Goal: Information Seeking & Learning: Find specific fact

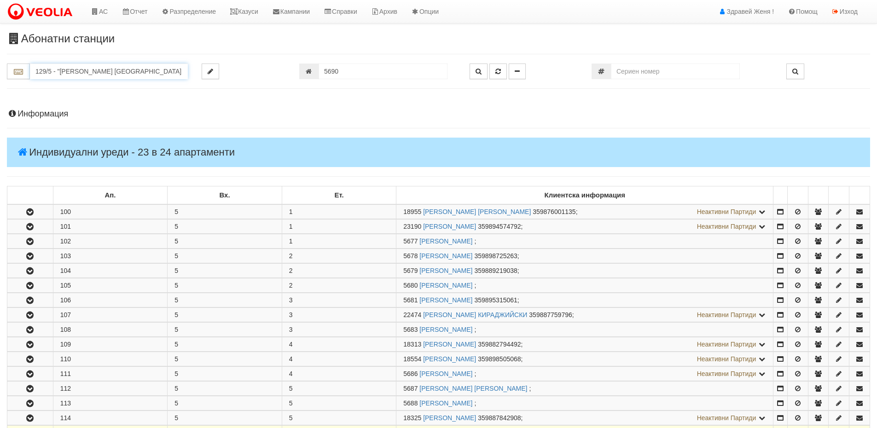
click at [66, 72] on input "129/5 - "[PERSON_NAME] [GEOGRAPHIC_DATA] " ЕАД" at bounding box center [109, 72] width 158 height 16
click at [86, 88] on div "030/1 - Възраждане - "ВЕОЛИЯ"" at bounding box center [108, 86] width 155 height 11
type input "030/1 - Възраждане - "ВЕОЛИЯ""
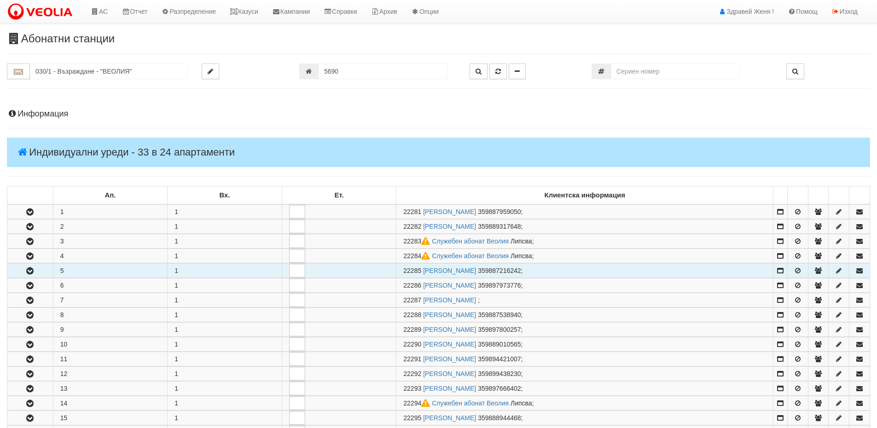
click at [45, 271] on button "button" at bounding box center [30, 271] width 46 height 14
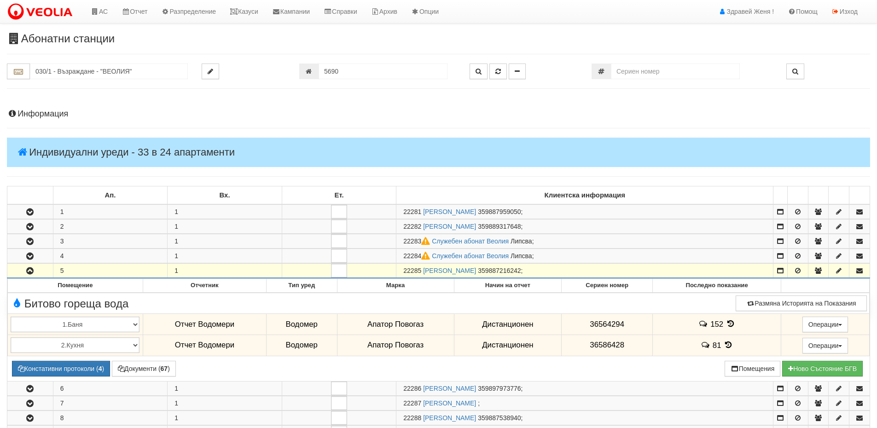
drag, startPoint x: 422, startPoint y: 268, endPoint x: 394, endPoint y: 265, distance: 27.9
click at [394, 265] on tr "5 1 22285 ВЕЛИЧКА КОЛЕВА ДЕЛЕВА 359887216242 ;" at bounding box center [438, 271] width 862 height 15
copy tr "22285"
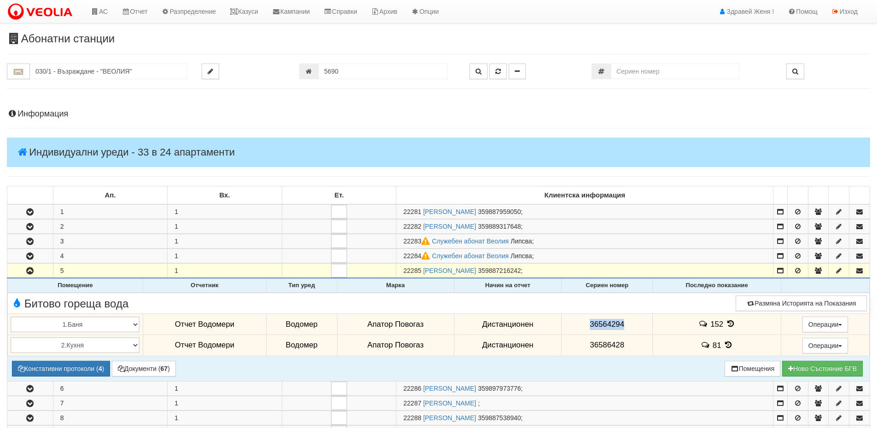
drag, startPoint x: 627, startPoint y: 319, endPoint x: 578, endPoint y: 316, distance: 48.4
click at [578, 316] on td "36564294" at bounding box center [606, 324] width 91 height 21
copy span "36564294"
drag, startPoint x: 625, startPoint y: 343, endPoint x: 587, endPoint y: 344, distance: 38.2
click at [587, 344] on td "36586428" at bounding box center [606, 345] width 91 height 21
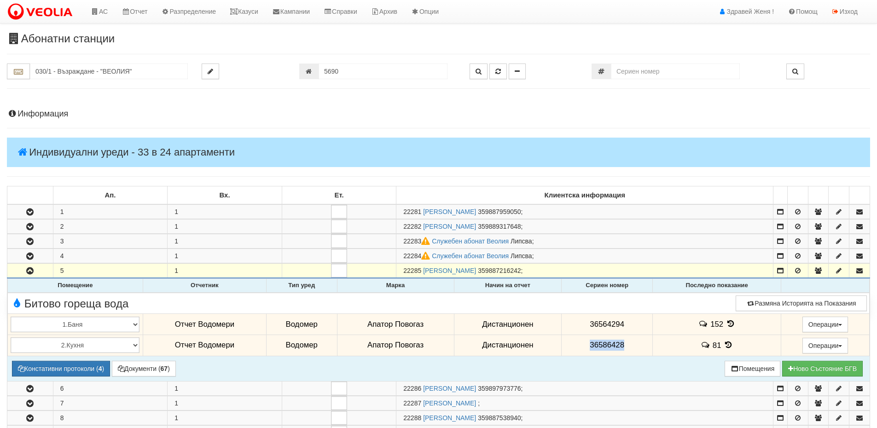
copy span "36586428"
click at [729, 326] on icon at bounding box center [730, 324] width 10 height 8
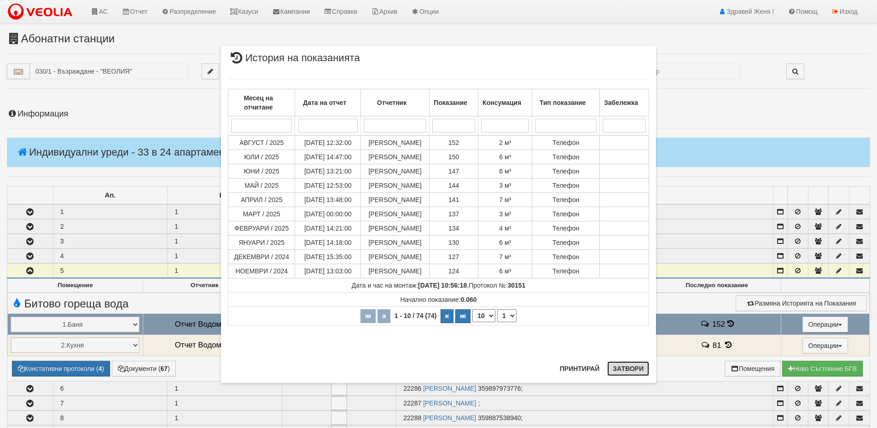
click at [617, 366] on button "Затвори" at bounding box center [628, 368] width 42 height 15
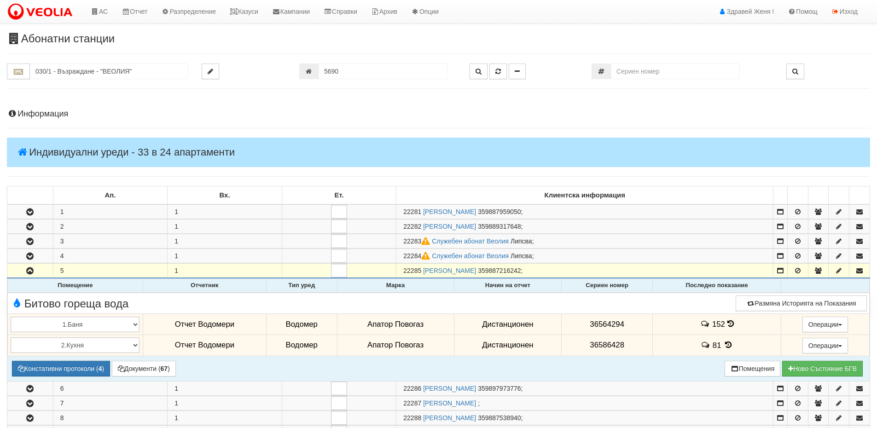
click at [729, 345] on icon at bounding box center [728, 345] width 10 height 8
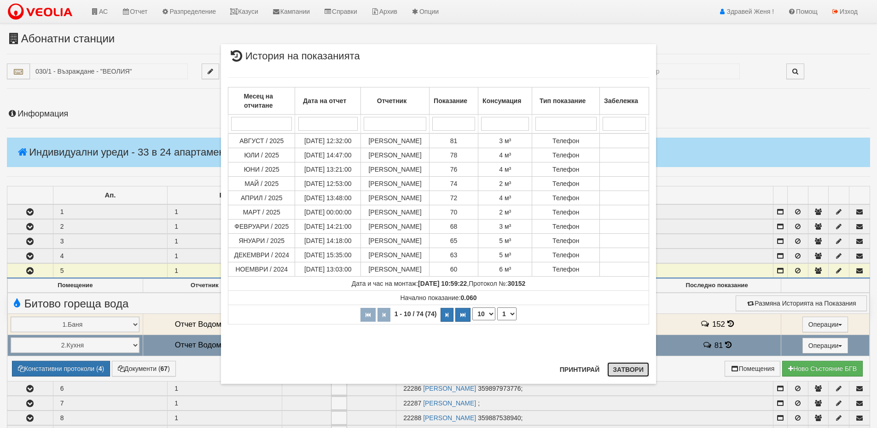
click at [628, 372] on button "Затвори" at bounding box center [628, 369] width 42 height 15
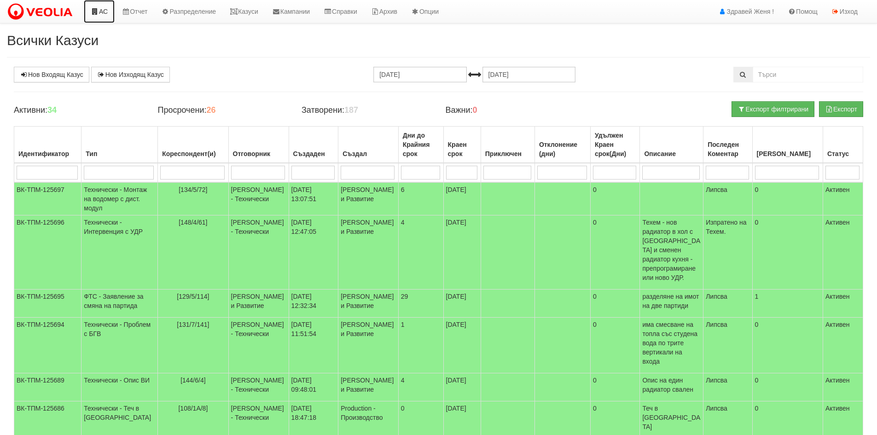
click at [100, 12] on link "АС" at bounding box center [99, 11] width 31 height 23
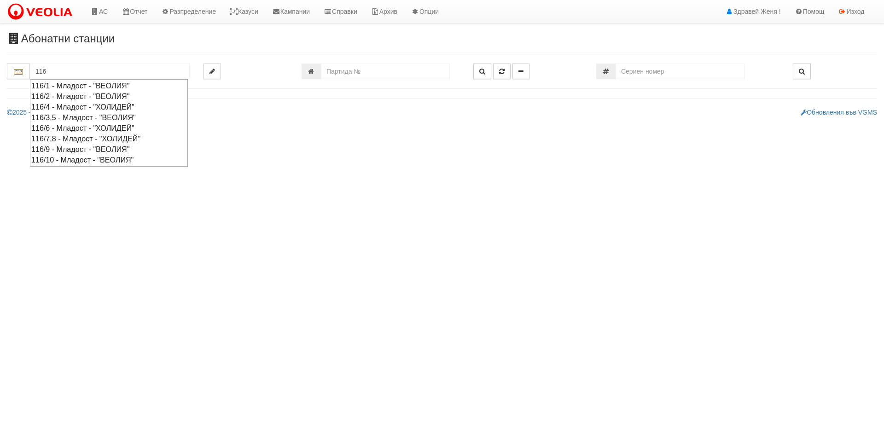
click at [60, 118] on div "116/3,5 - Младост - "ВЕОЛИЯ"" at bounding box center [108, 117] width 155 height 11
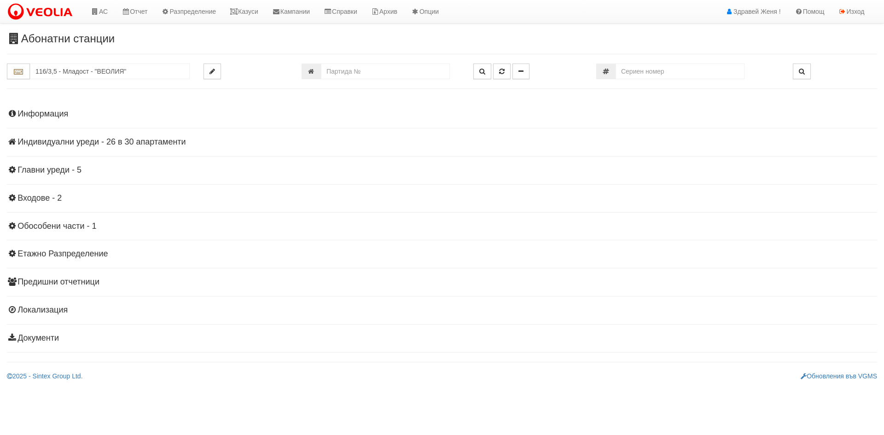
click at [114, 141] on h4 "Индивидуални уреди - 26 в 30 апартаменти" at bounding box center [442, 142] width 870 height 9
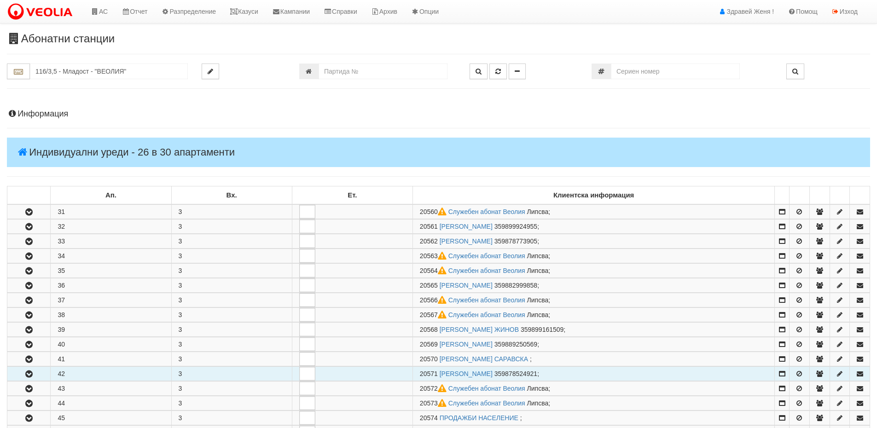
click at [34, 374] on icon "button" at bounding box center [28, 374] width 11 height 6
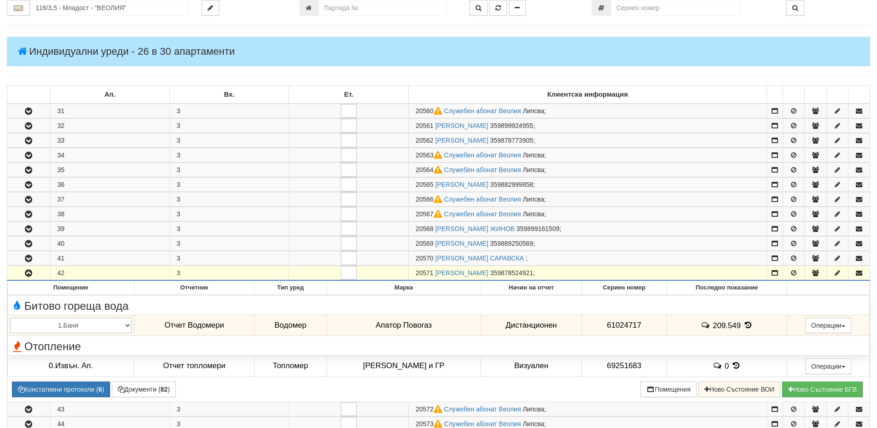
scroll to position [184, 0]
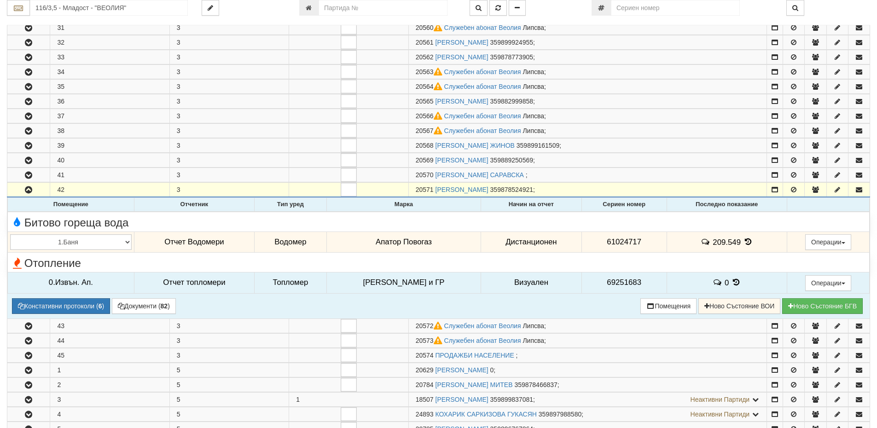
click at [520, 282] on td "Визуален" at bounding box center [531, 282] width 100 height 21
click at [528, 282] on td "Визуален" at bounding box center [531, 282] width 100 height 21
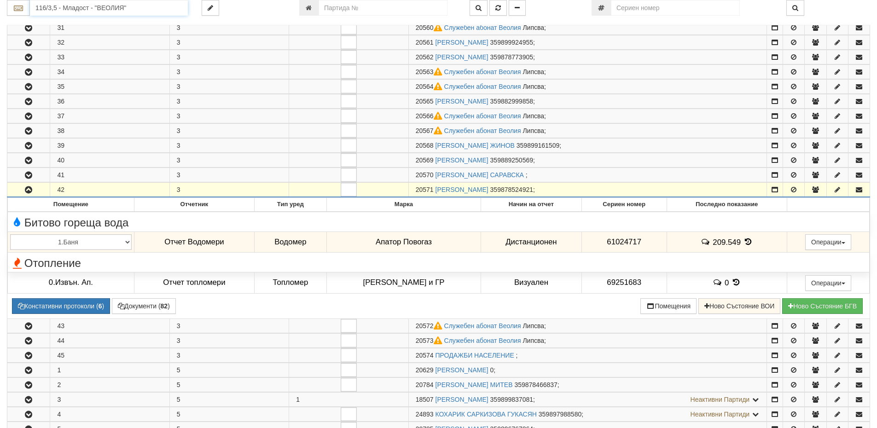
click at [64, 6] on input "116/3,5 - Младост - "ВЕОЛИЯ"" at bounding box center [109, 8] width 158 height 16
click at [110, 6] on input "116/3,5 - Младост - "ВЕОЛИЯ"" at bounding box center [109, 8] width 158 height 16
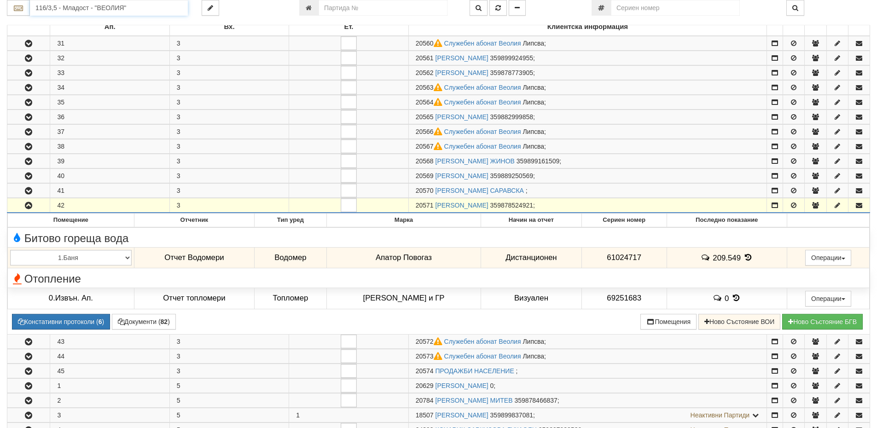
scroll to position [160, 0]
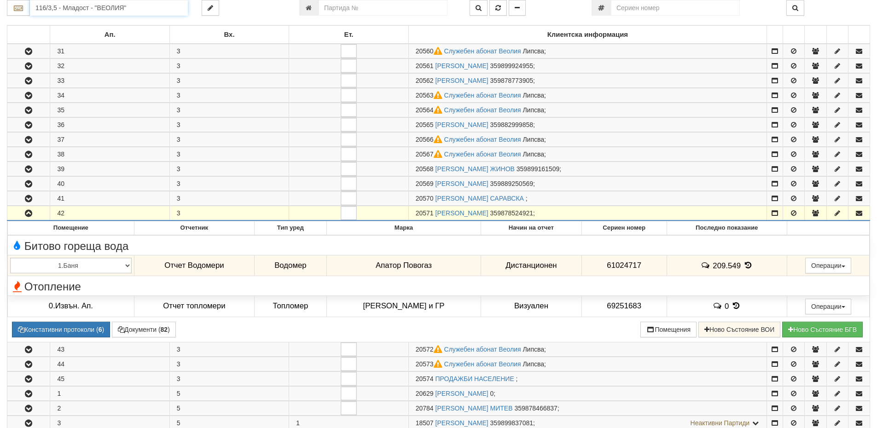
drag, startPoint x: 139, startPoint y: 6, endPoint x: 35, endPoint y: 8, distance: 104.9
click at [35, 8] on input "116/3,5 - Младост - "ВЕОЛИЯ"" at bounding box center [109, 8] width 158 height 16
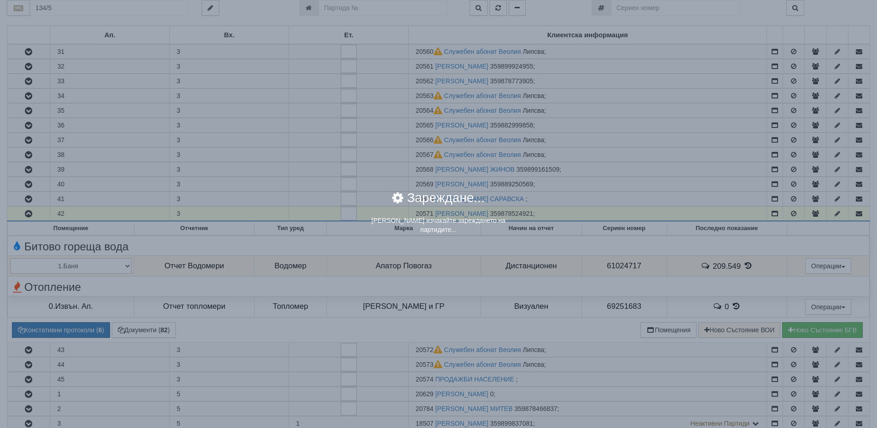
scroll to position [0, 0]
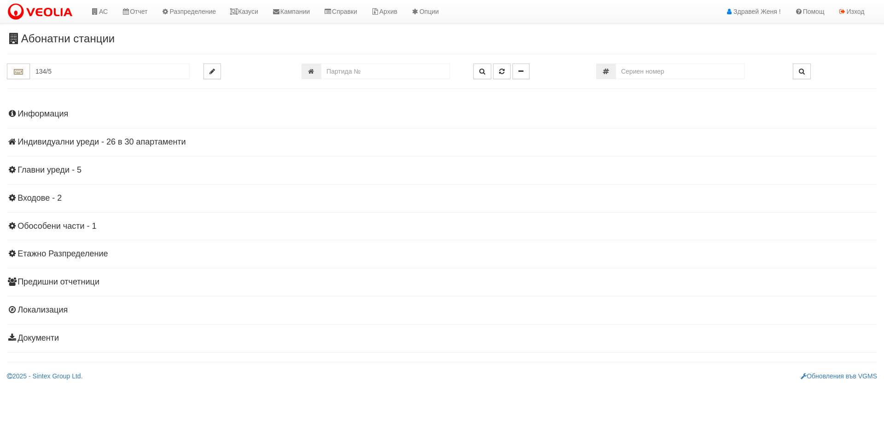
click at [141, 141] on h4 "Индивидуални уреди - 26 в 30 апартаменти" at bounding box center [442, 142] width 870 height 9
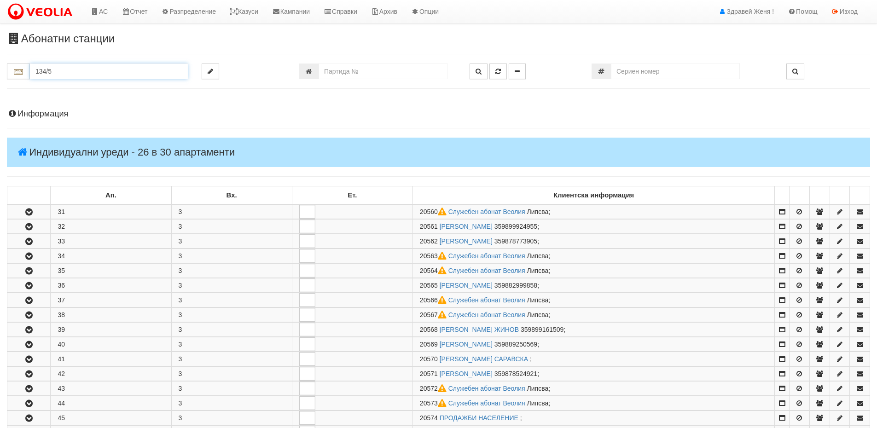
click at [63, 73] on input "134/5" at bounding box center [109, 72] width 158 height 16
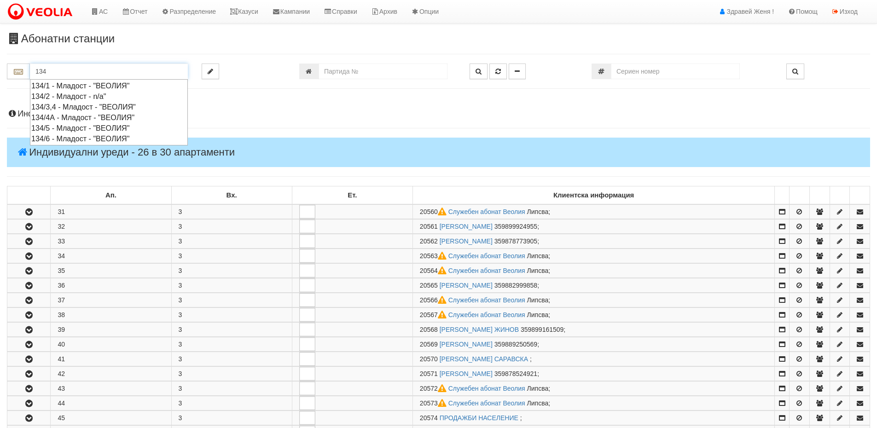
click at [75, 84] on div "134/1 - Младост - "ВЕОЛИЯ"" at bounding box center [108, 86] width 155 height 11
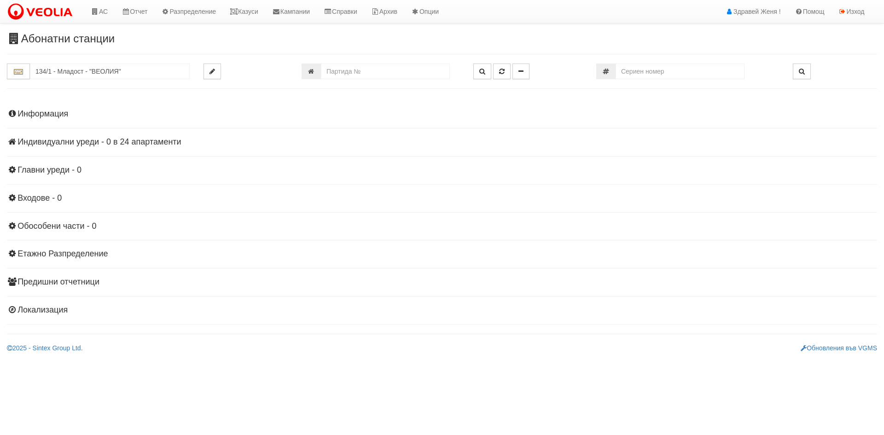
click at [101, 142] on h4 "Индивидуални уреди - 0 в 24 апартаменти" at bounding box center [442, 142] width 870 height 9
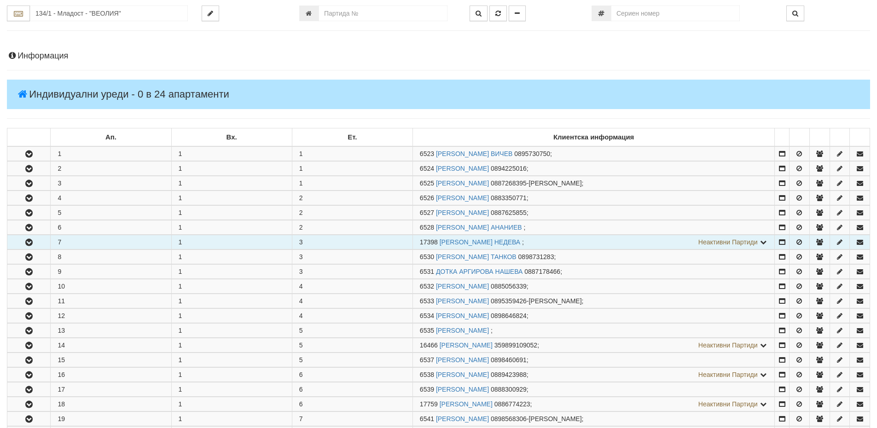
scroll to position [230, 0]
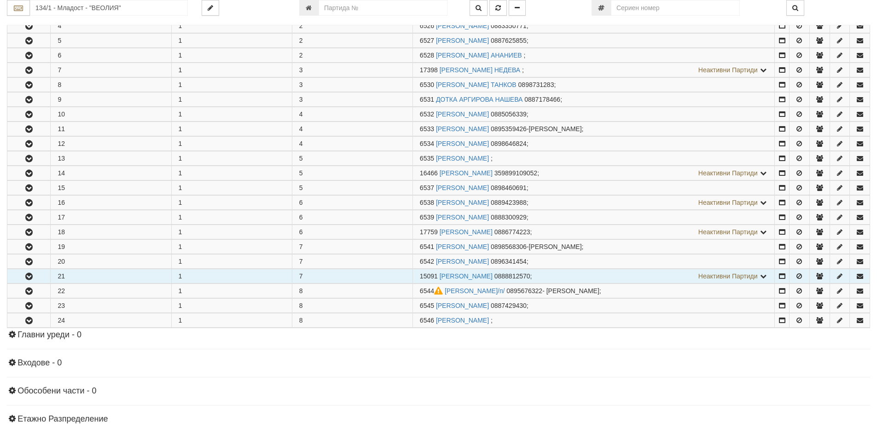
click at [96, 282] on td "21" at bounding box center [111, 276] width 121 height 14
click at [29, 276] on icon "button" at bounding box center [28, 276] width 11 height 6
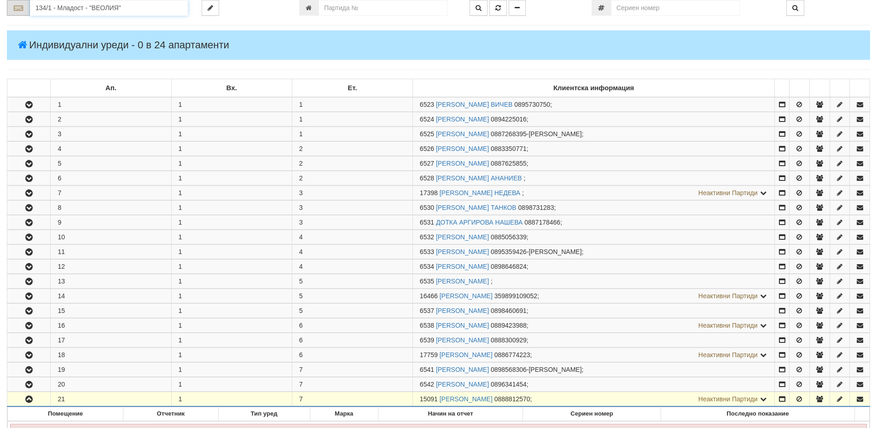
drag, startPoint x: 135, startPoint y: 8, endPoint x: 26, endPoint y: 2, distance: 109.2
click at [26, 2] on div "134/1 - Младост - "ВЕОЛИЯ"" at bounding box center [97, 8] width 181 height 16
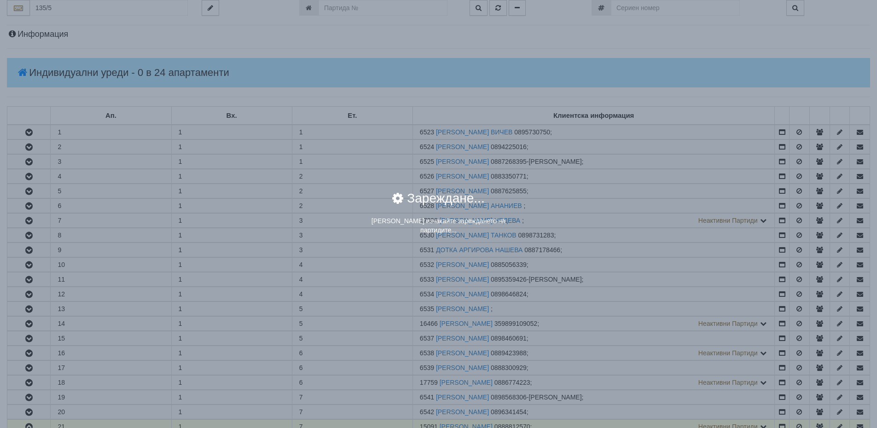
scroll to position [0, 0]
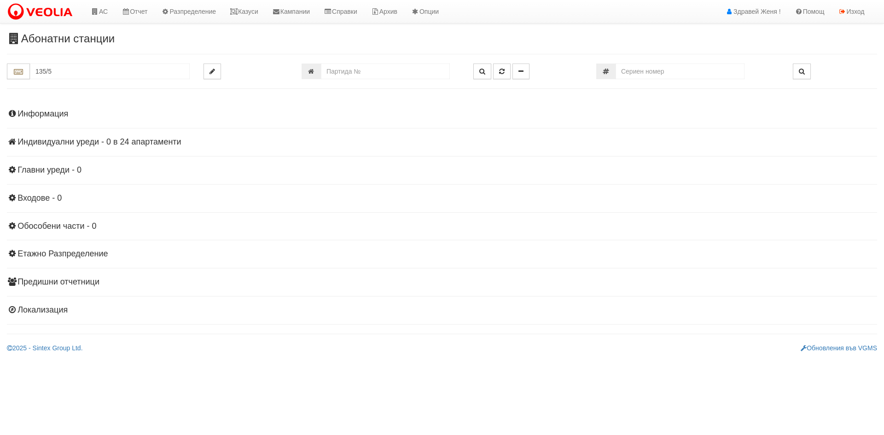
click at [86, 144] on h4 "Индивидуални уреди - 0 в 24 апартаменти" at bounding box center [442, 142] width 870 height 9
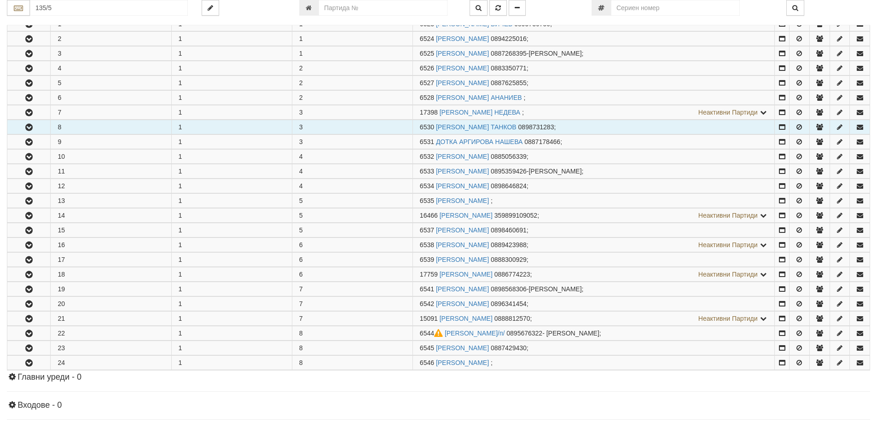
scroll to position [184, 0]
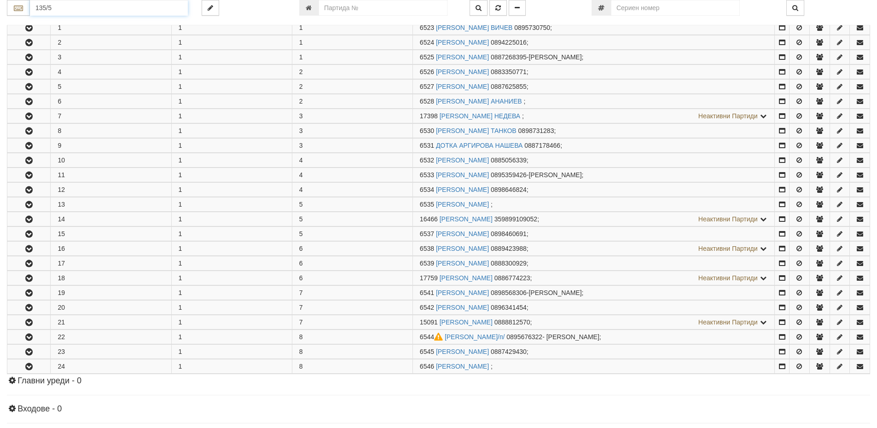
click at [45, 9] on input "135/5" at bounding box center [109, 8] width 158 height 16
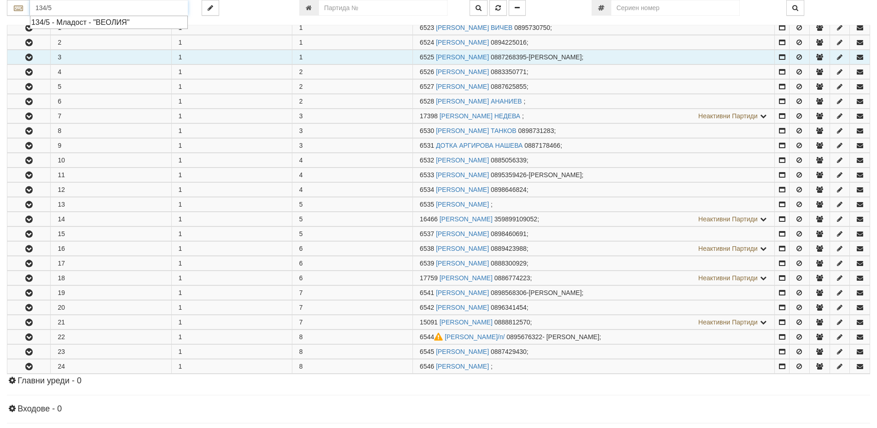
type input "134/5"
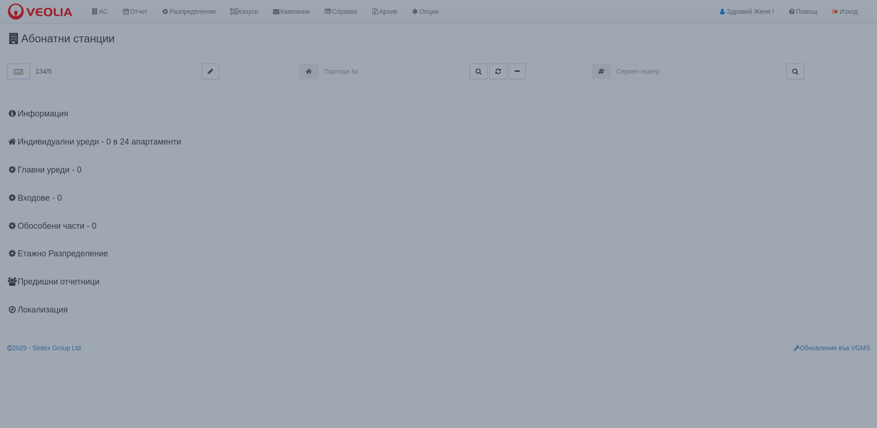
scroll to position [0, 0]
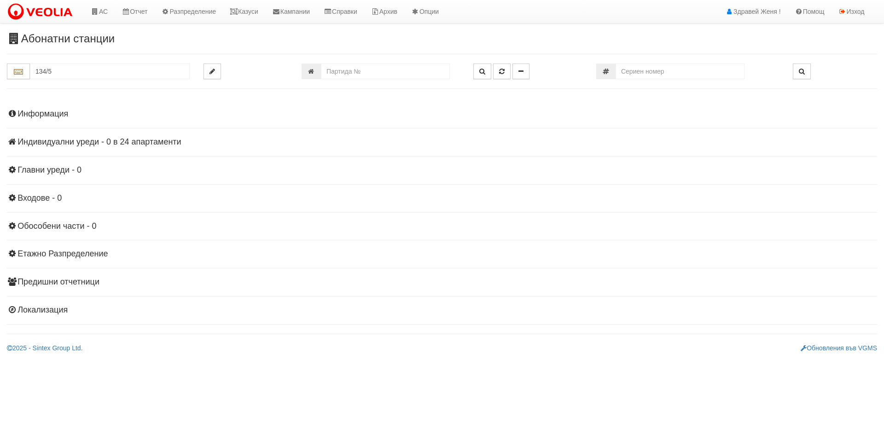
click at [134, 140] on h4 "Индивидуални уреди - 0 в 24 апартаменти" at bounding box center [442, 142] width 870 height 9
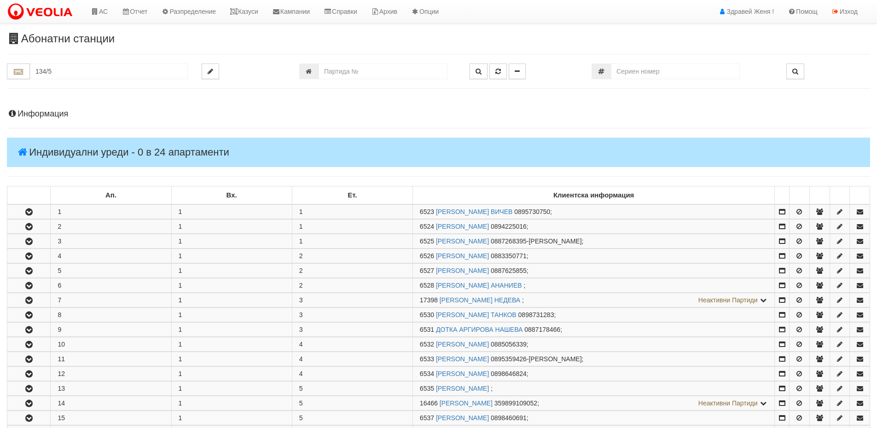
click at [366, 60] on div "Абонатни станции 134/5" at bounding box center [438, 390] width 877 height 715
click at [357, 68] on input "number" at bounding box center [382, 72] width 129 height 16
type input "18211"
type input "134/5 - "[PERSON_NAME] [GEOGRAPHIC_DATA] " ЕАД"
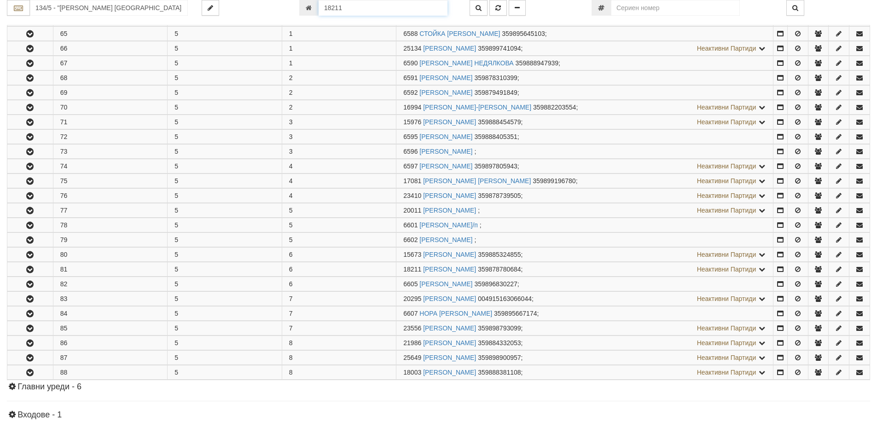
scroll to position [354, 0]
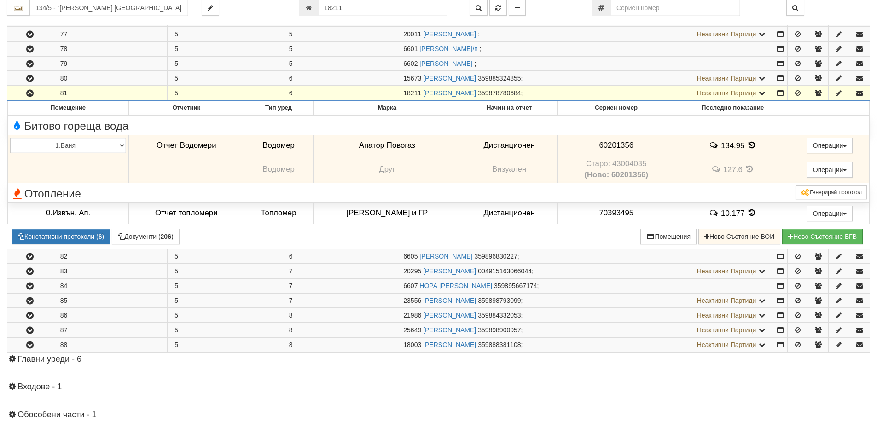
drag, startPoint x: 419, startPoint y: 91, endPoint x: 403, endPoint y: 91, distance: 16.1
click at [403, 91] on span "18211" at bounding box center [412, 92] width 18 height 7
copy span "18211"
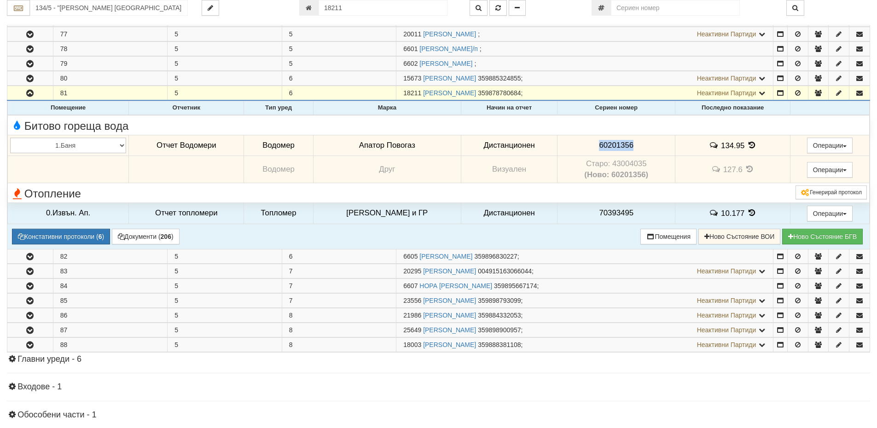
drag, startPoint x: 635, startPoint y: 144, endPoint x: 585, endPoint y: 141, distance: 50.2
click at [585, 141] on td "60201356" at bounding box center [616, 145] width 118 height 21
copy span "60201356"
click at [746, 147] on icon at bounding box center [751, 145] width 10 height 8
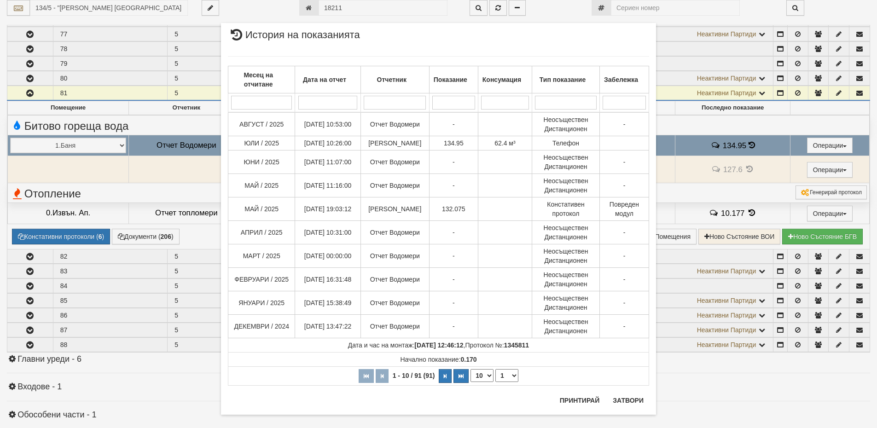
click at [149, 236] on div "× История на показанията Месец на отчитане Дата на отчет Отчетник Показание Кон…" at bounding box center [438, 214] width 877 height 428
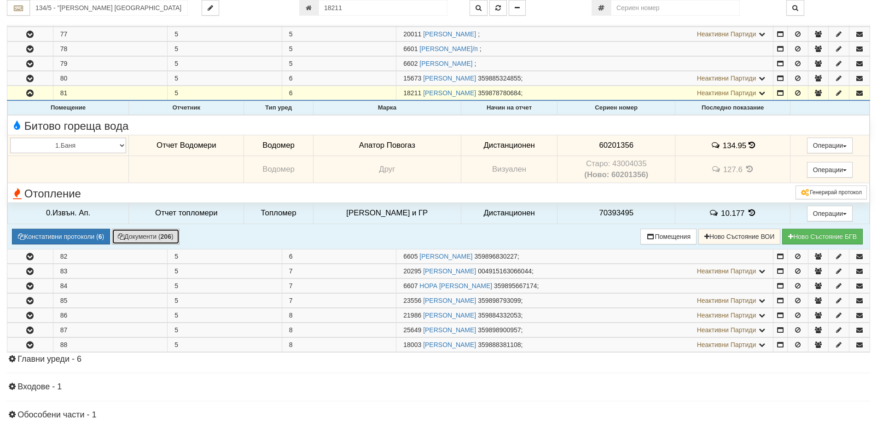
click at [150, 236] on button "Документи ( 206 )" at bounding box center [146, 237] width 68 height 16
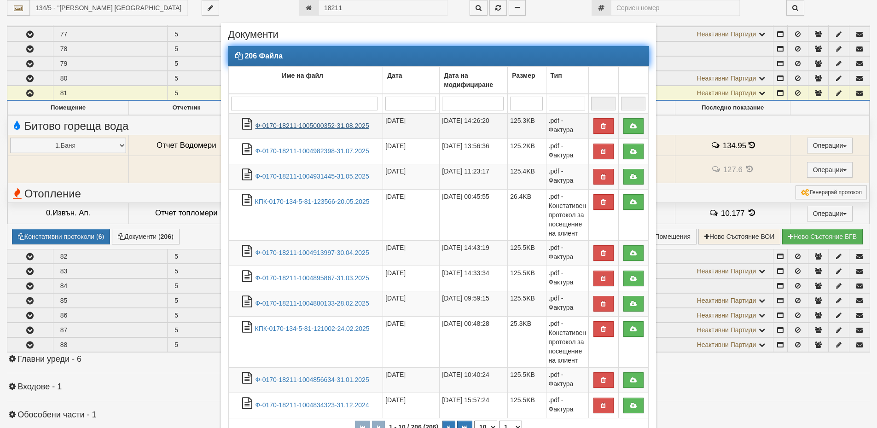
click at [301, 125] on link "Ф-0170-18211-1005000352-31.08.2025" at bounding box center [312, 125] width 114 height 7
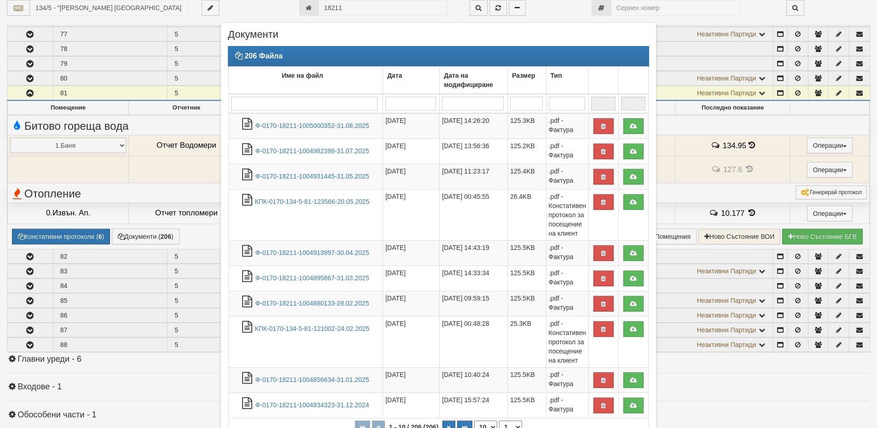
scroll to position [145, 0]
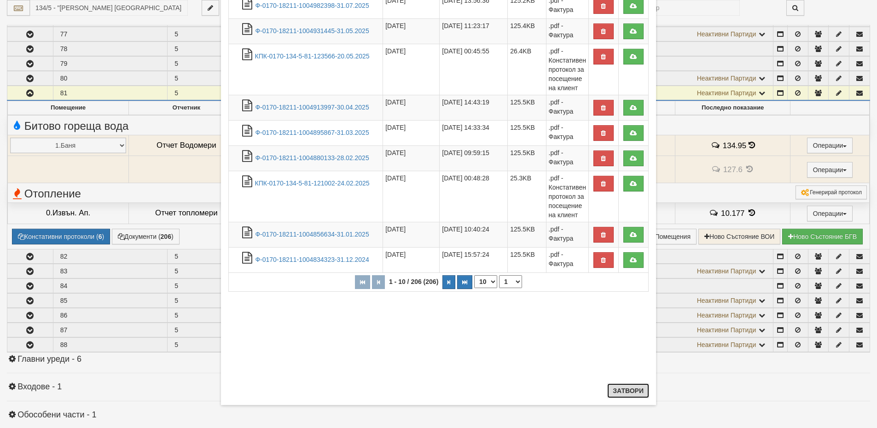
click at [624, 389] on button "Затвори" at bounding box center [628, 390] width 42 height 15
